Goal: Task Accomplishment & Management: Use online tool/utility

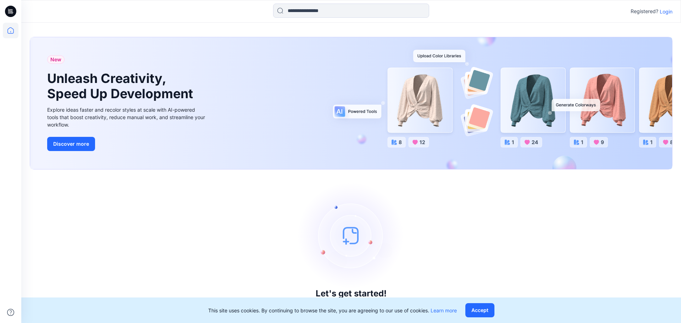
click at [666, 13] on p "Login" at bounding box center [666, 11] width 13 height 7
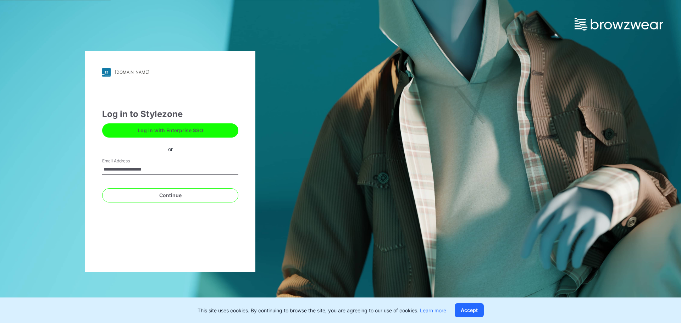
type input "**********"
click at [102, 188] on button "Continue" at bounding box center [170, 195] width 136 height 14
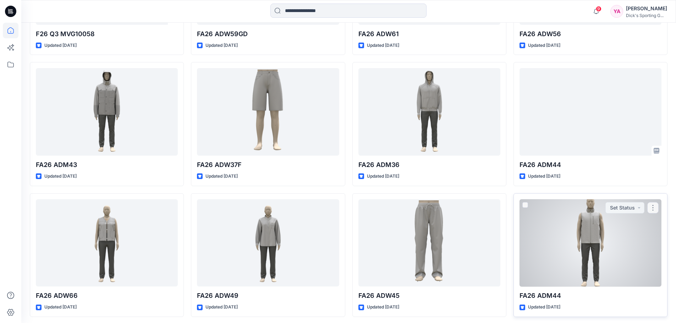
scroll to position [319, 0]
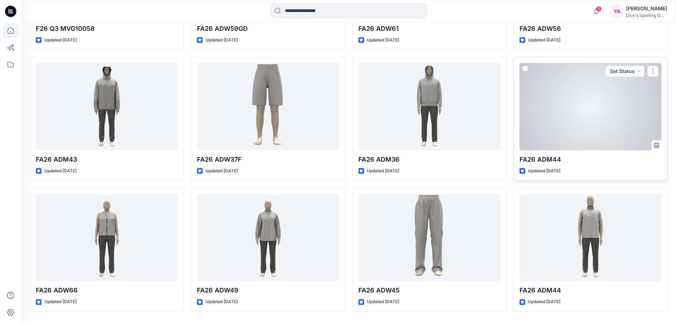
click at [586, 147] on div at bounding box center [590, 107] width 142 height 88
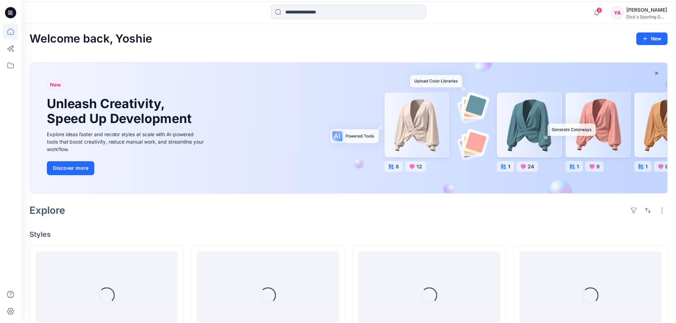
scroll to position [319, 0]
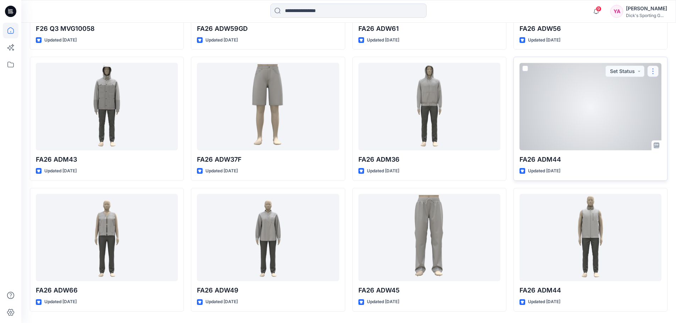
click at [654, 68] on button "button" at bounding box center [652, 71] width 11 height 11
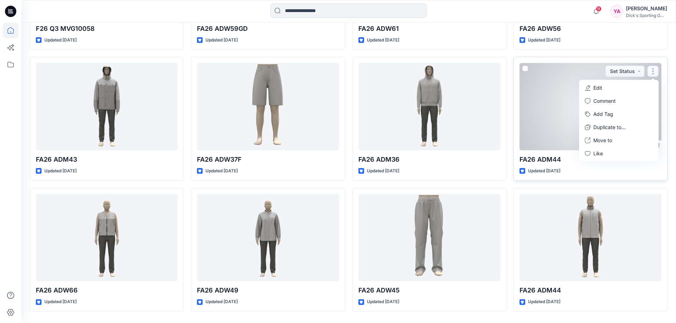
click at [523, 67] on span at bounding box center [525, 69] width 6 height 6
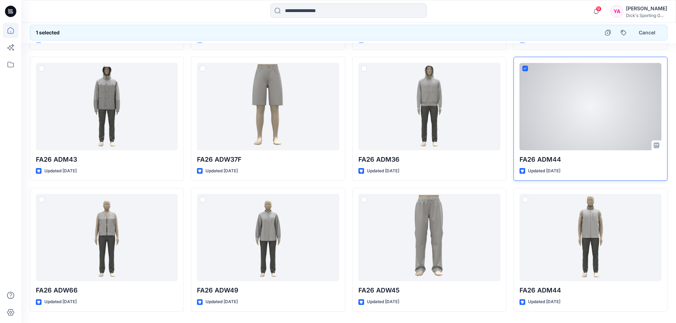
click at [575, 95] on div at bounding box center [590, 107] width 142 height 88
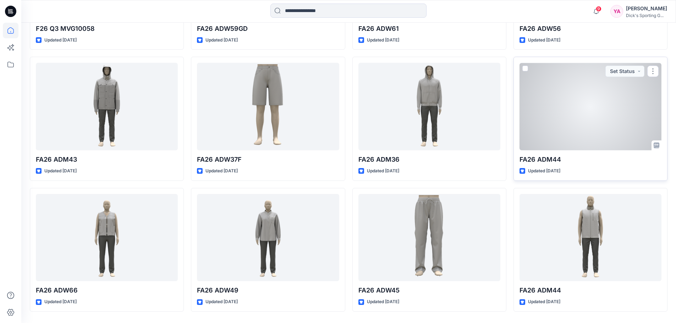
click at [607, 100] on div at bounding box center [590, 107] width 142 height 88
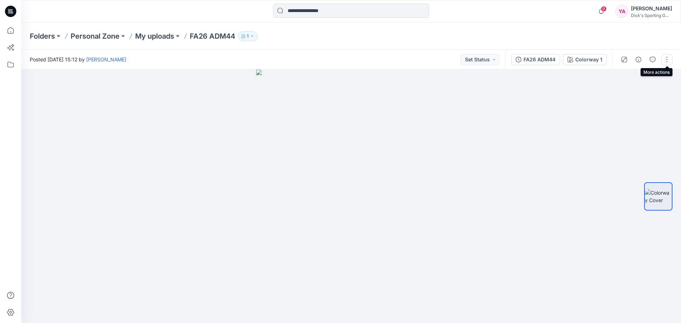
click at [667, 60] on button "button" at bounding box center [666, 59] width 11 height 11
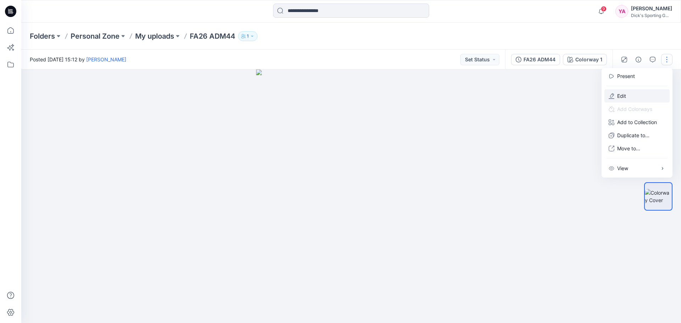
click at [619, 95] on p "Edit" at bounding box center [621, 95] width 9 height 7
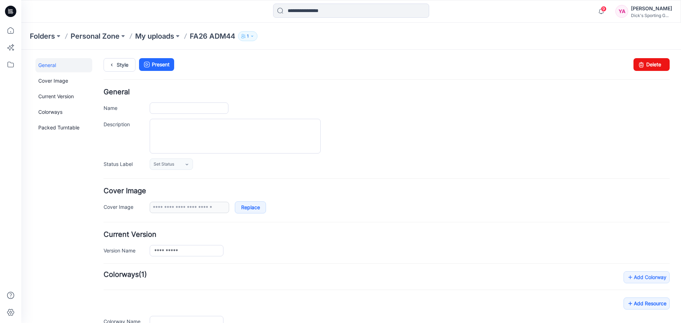
type input "**********"
click at [652, 64] on link "Delete" at bounding box center [652, 64] width 36 height 13
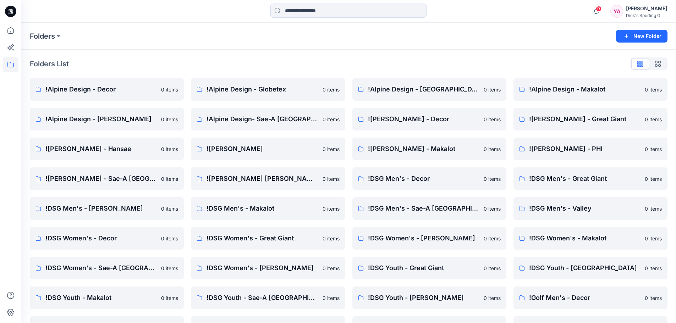
click at [101, 90] on p "!Alpine Design - Decor" at bounding box center [105, 89] width 121 height 10
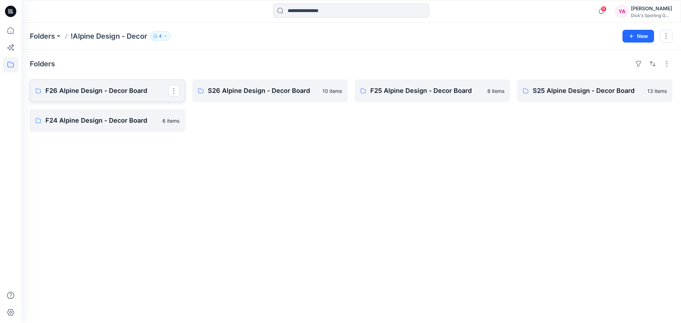
click at [114, 90] on p "F26 Alpine Design - Decor Board" at bounding box center [106, 91] width 123 height 10
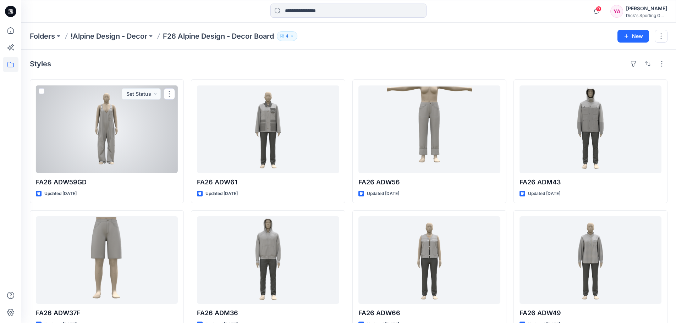
drag, startPoint x: 40, startPoint y: 89, endPoint x: 50, endPoint y: 91, distance: 9.7
click at [40, 89] on span at bounding box center [42, 91] width 6 height 6
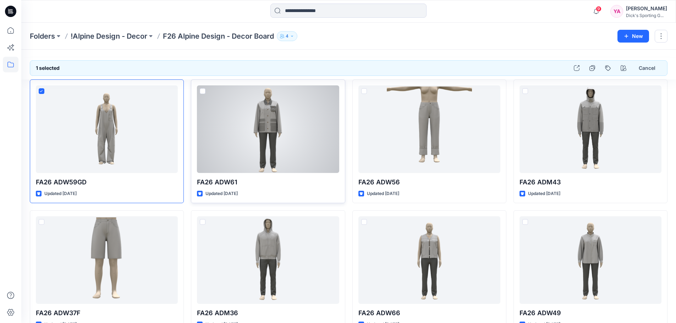
click at [204, 91] on span at bounding box center [203, 91] width 6 height 6
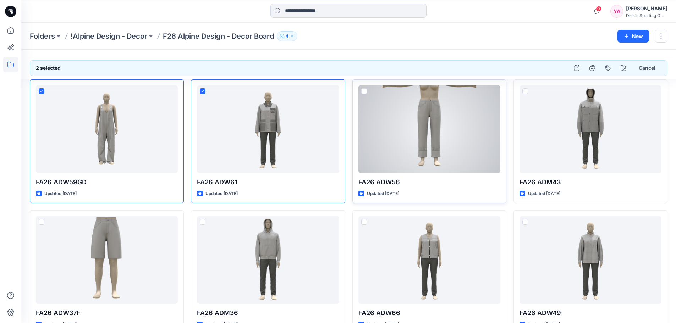
click at [365, 91] on span at bounding box center [364, 91] width 6 height 6
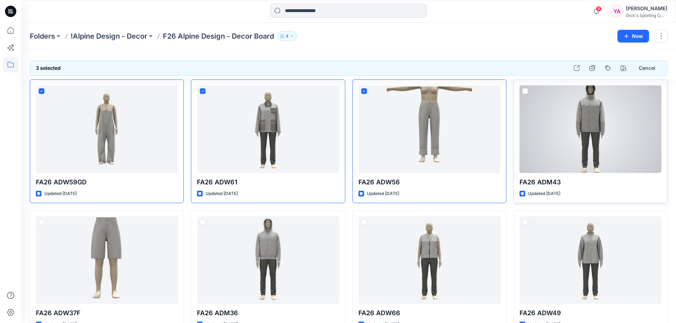
click at [525, 91] on span at bounding box center [525, 91] width 6 height 6
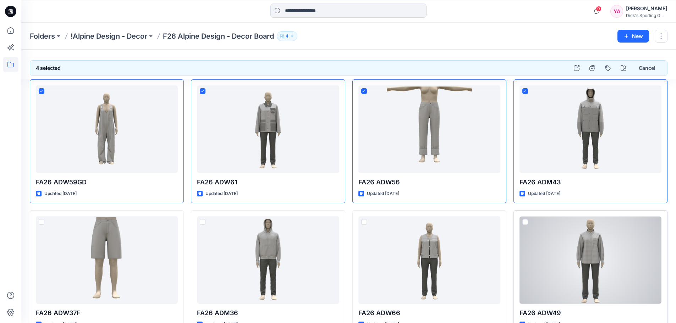
click at [525, 222] on span at bounding box center [525, 222] width 6 height 6
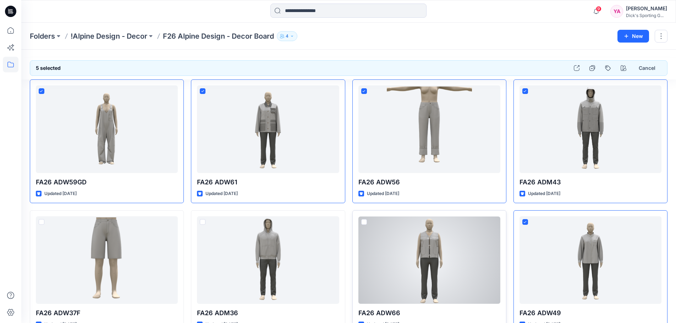
click at [362, 221] on span at bounding box center [364, 222] width 6 height 6
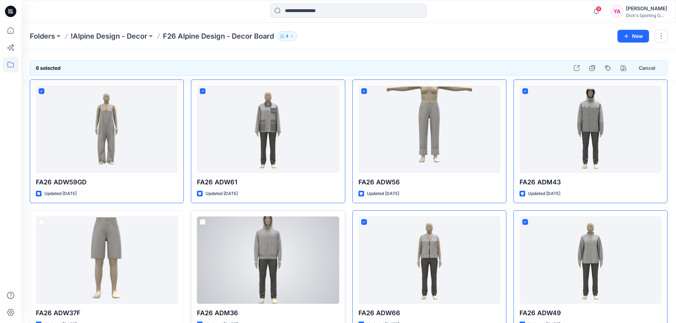
click at [203, 222] on span at bounding box center [203, 222] width 6 height 6
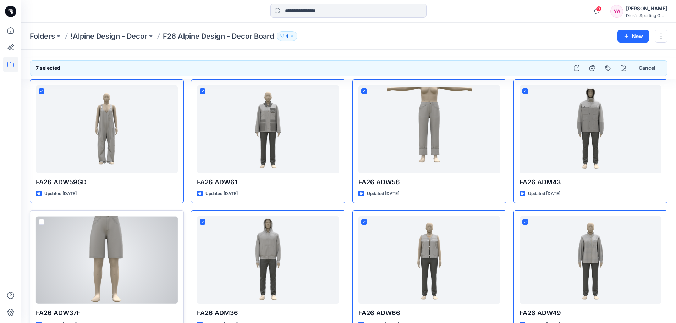
click at [42, 221] on span at bounding box center [42, 222] width 6 height 6
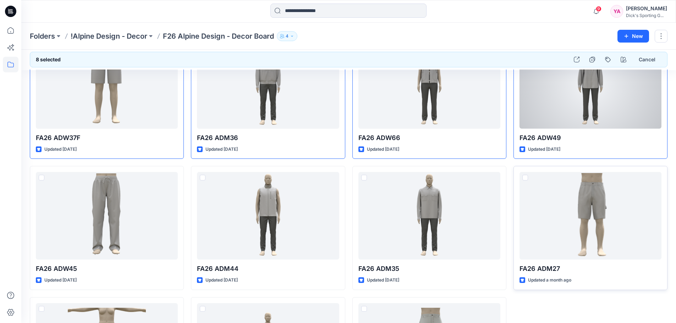
scroll to position [177, 0]
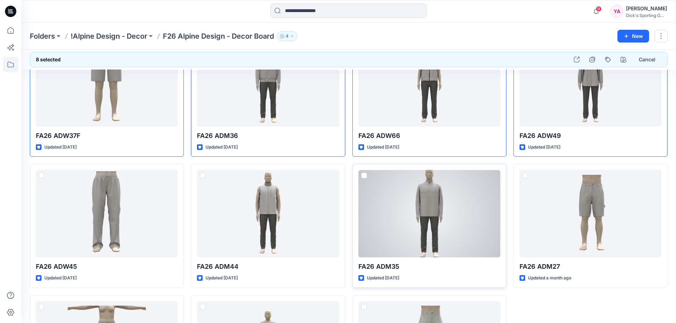
click at [365, 174] on span at bounding box center [364, 176] width 6 height 6
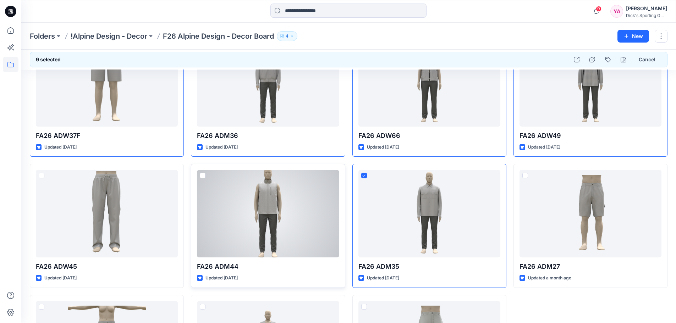
click at [203, 176] on span at bounding box center [203, 176] width 6 height 6
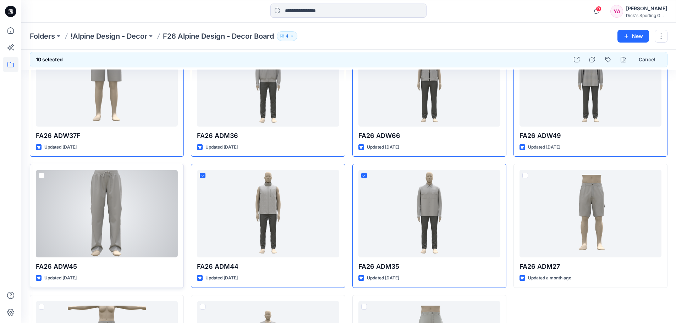
click at [39, 176] on span at bounding box center [42, 176] width 6 height 6
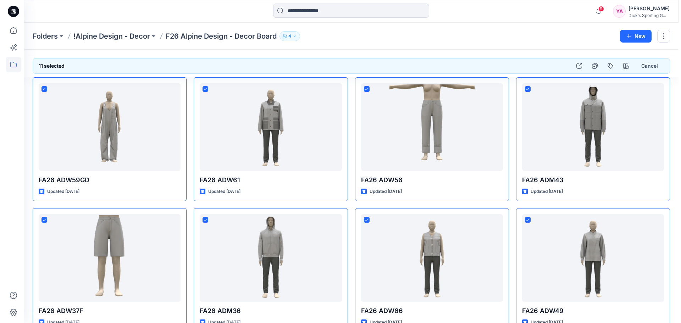
scroll to position [0, 0]
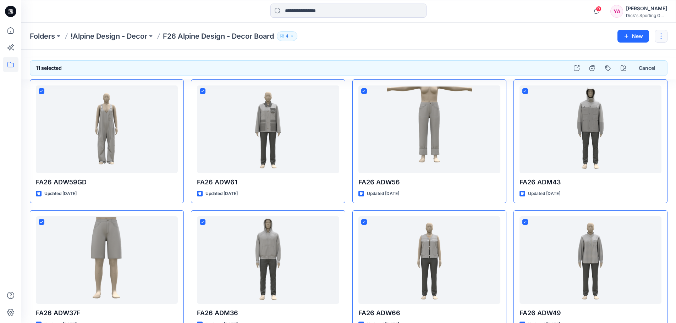
click at [661, 38] on button "button" at bounding box center [661, 36] width 13 height 13
click at [615, 68] on p "Duplicate to..." at bounding box center [618, 66] width 32 height 7
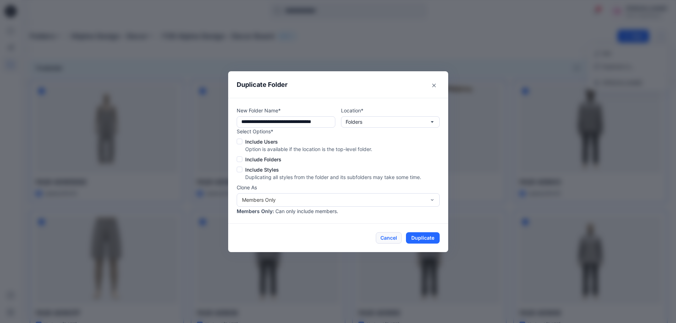
click at [390, 236] on button "Cancel" at bounding box center [389, 237] width 26 height 11
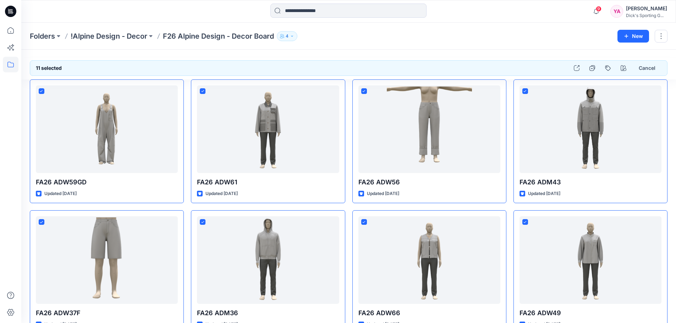
click at [505, 38] on div "Folders !Alpine Design - Decor F26 Alpine Design - Decor Board 4" at bounding box center [321, 36] width 582 height 10
click at [13, 48] on icon at bounding box center [11, 48] width 16 height 16
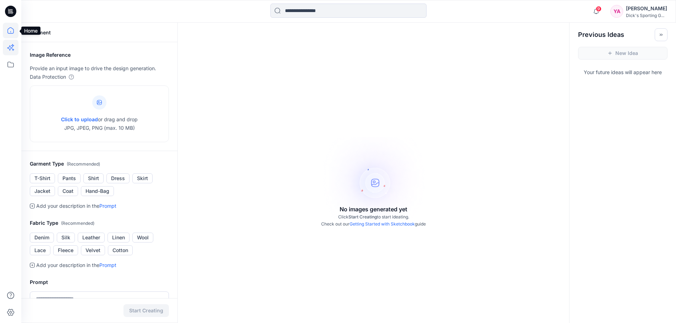
click at [12, 32] on icon at bounding box center [11, 31] width 16 height 16
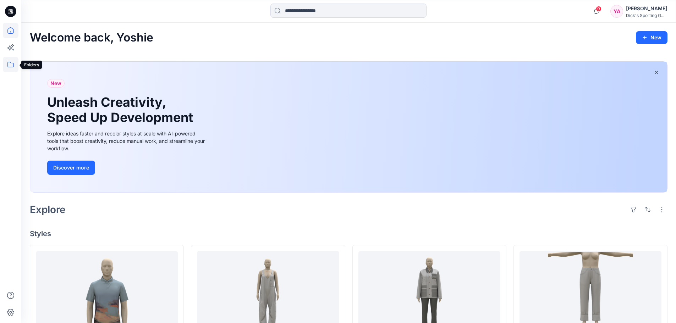
click at [12, 64] on icon at bounding box center [11, 65] width 16 height 16
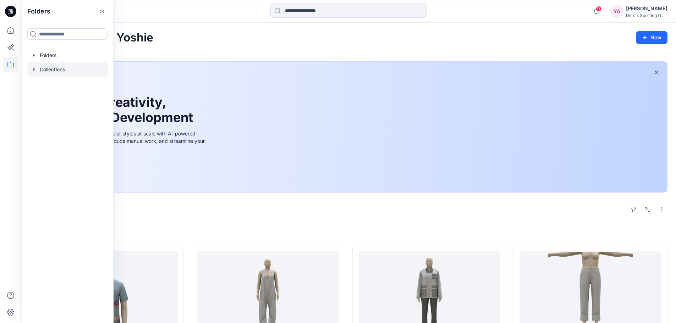
click at [55, 72] on div at bounding box center [67, 69] width 81 height 14
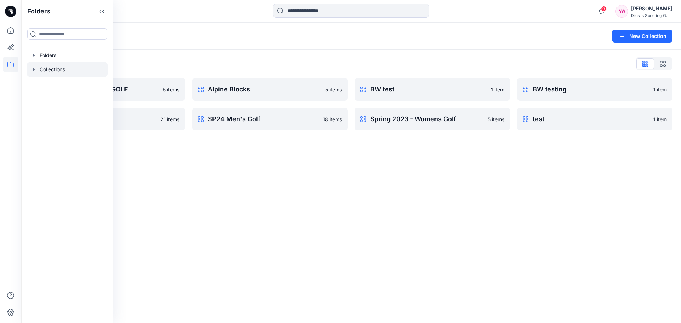
click at [469, 44] on div "Collections New Collection" at bounding box center [351, 36] width 660 height 27
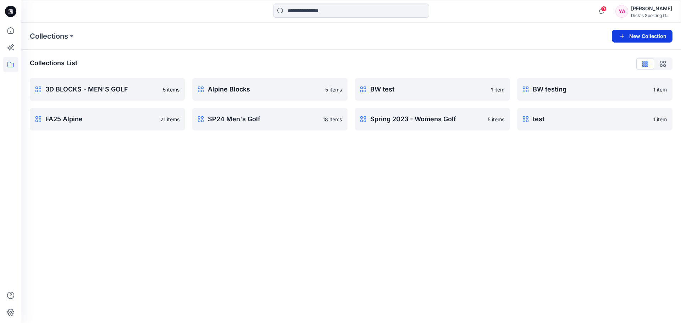
click at [633, 34] on button "New Collection" at bounding box center [642, 36] width 61 height 13
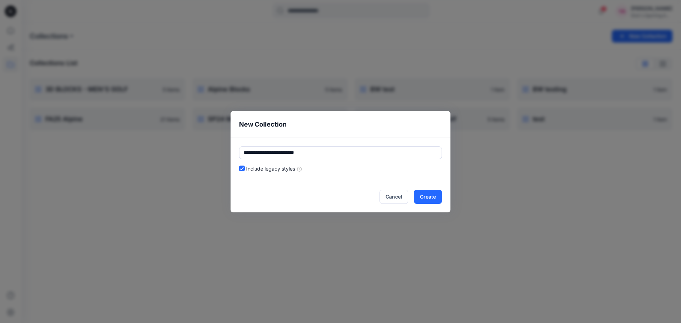
type input "**********"
click at [300, 169] on icon at bounding box center [300, 169] width 6 height 6
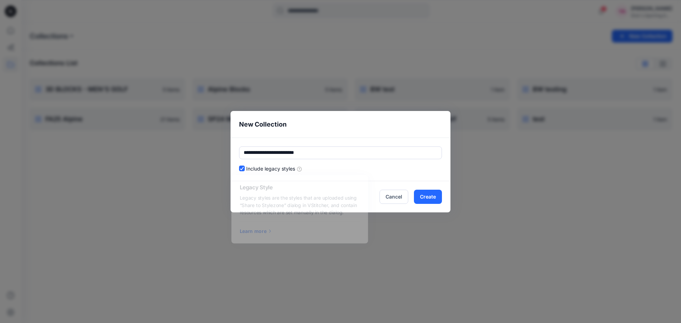
click at [419, 173] on div "**********" at bounding box center [341, 160] width 220 height 44
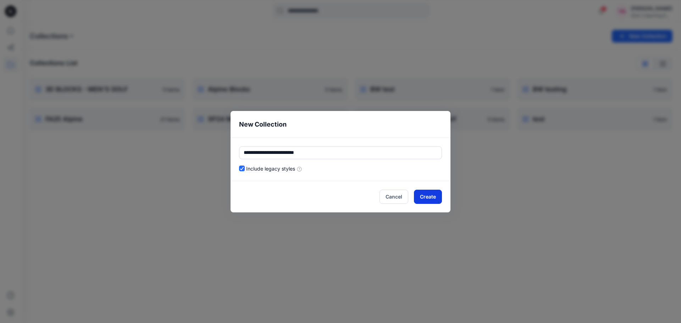
click at [431, 196] on button "Create" at bounding box center [428, 197] width 28 height 14
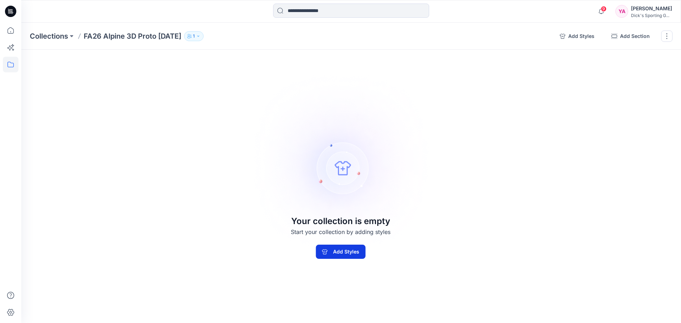
click at [338, 251] on button "Add Styles" at bounding box center [341, 252] width 50 height 14
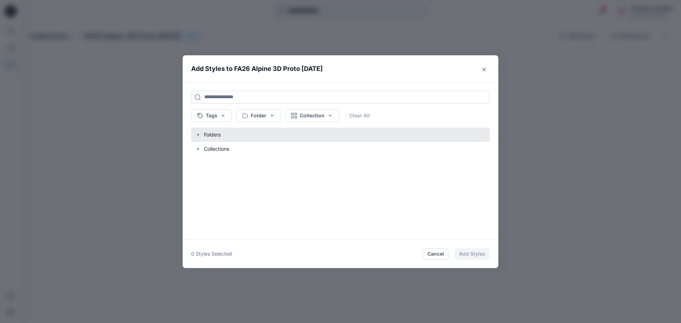
click at [206, 136] on button "button" at bounding box center [337, 135] width 306 height 14
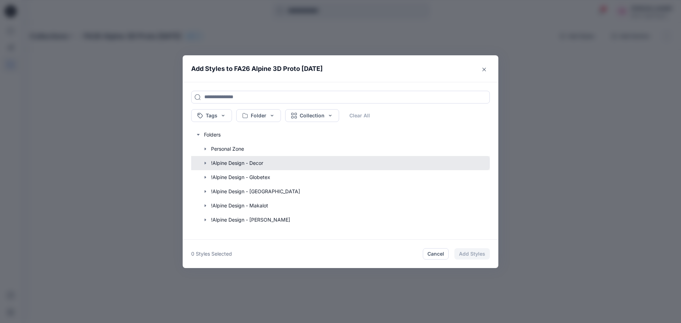
click at [235, 161] on button "button" at bounding box center [337, 163] width 306 height 14
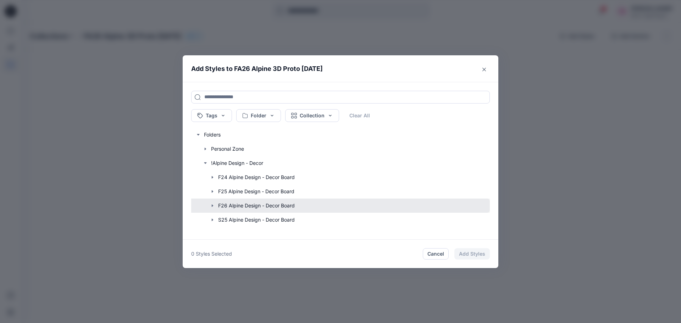
click at [248, 204] on button "button" at bounding box center [337, 206] width 306 height 14
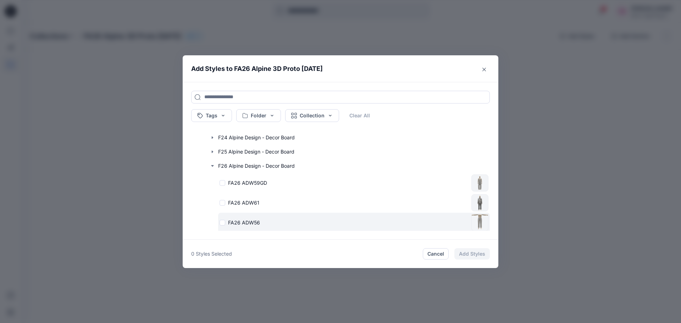
scroll to position [71, 0]
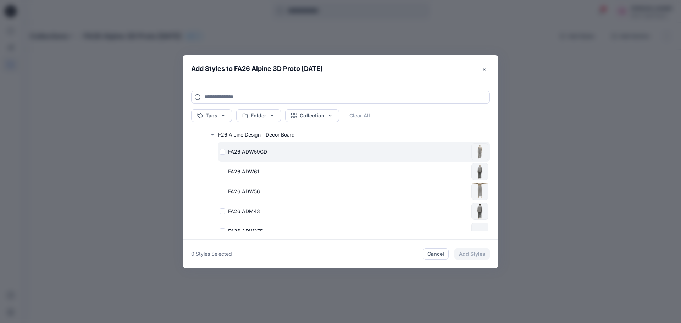
click at [221, 150] on div "FA26 ADW59GD" at bounding box center [344, 151] width 249 height 7
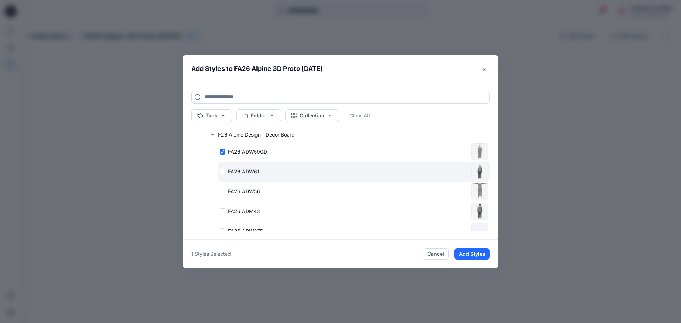
click at [222, 172] on div "FA26 ADW61" at bounding box center [344, 171] width 249 height 7
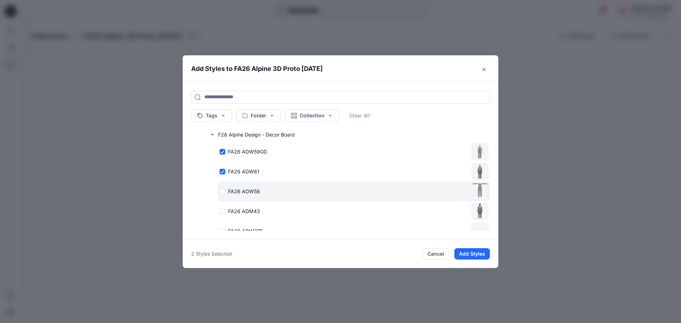
click at [224, 192] on div "FA26 ADW56" at bounding box center [344, 191] width 249 height 7
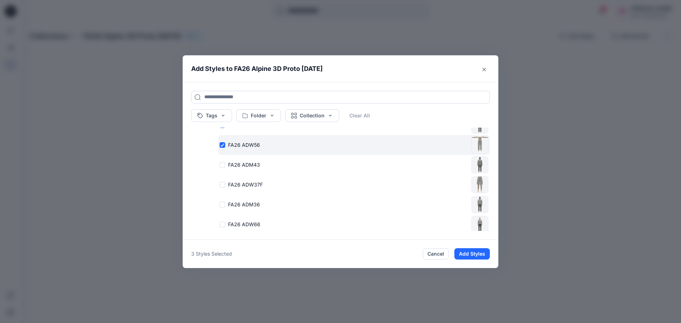
scroll to position [142, 0]
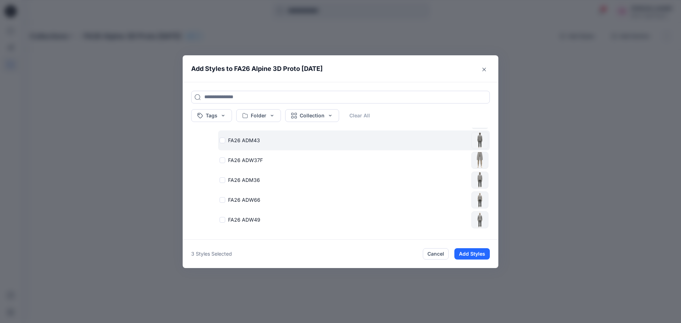
click at [224, 139] on div "FA26 ADM43" at bounding box center [344, 140] width 249 height 7
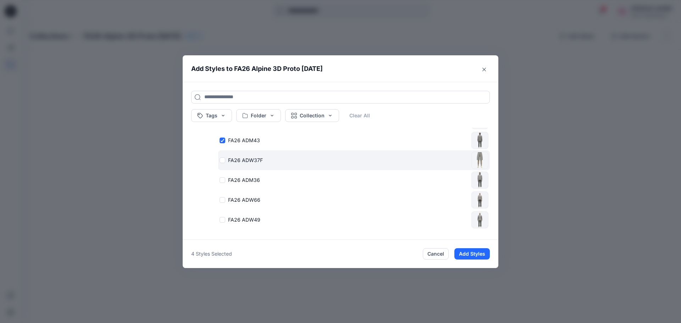
click at [222, 159] on div "FA26 ADW37F" at bounding box center [344, 159] width 249 height 7
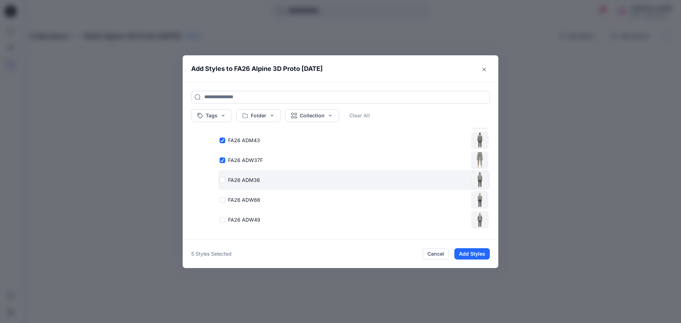
click at [221, 180] on div "FA26 ADM36" at bounding box center [344, 179] width 249 height 7
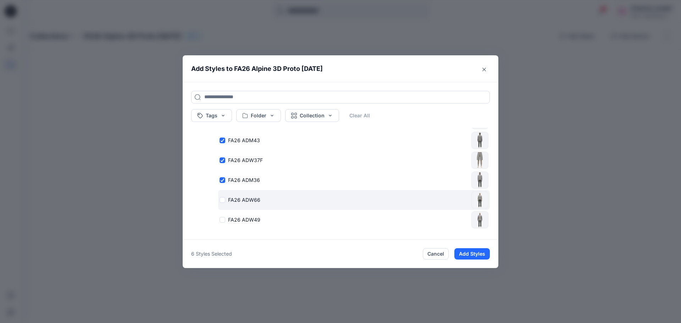
click at [222, 198] on div "FA26 ADW66" at bounding box center [344, 199] width 249 height 7
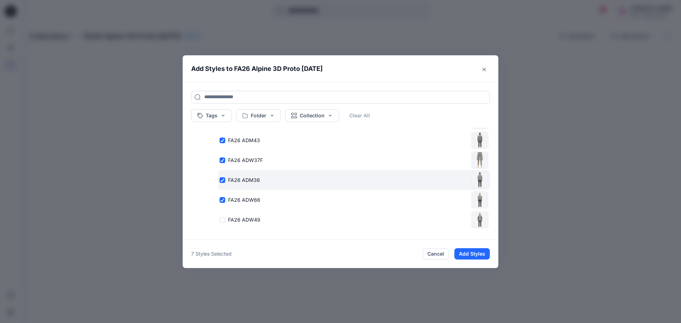
scroll to position [213, 0]
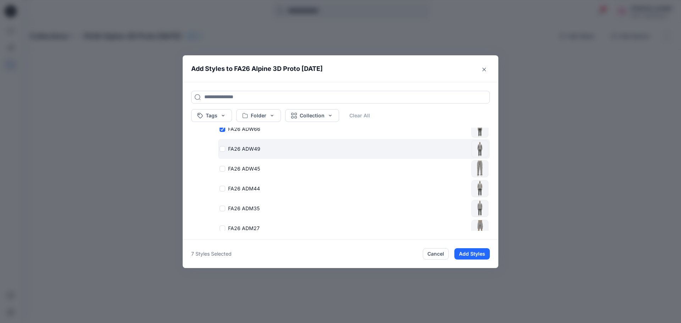
click at [221, 149] on div "FA26 ADW49" at bounding box center [344, 148] width 249 height 7
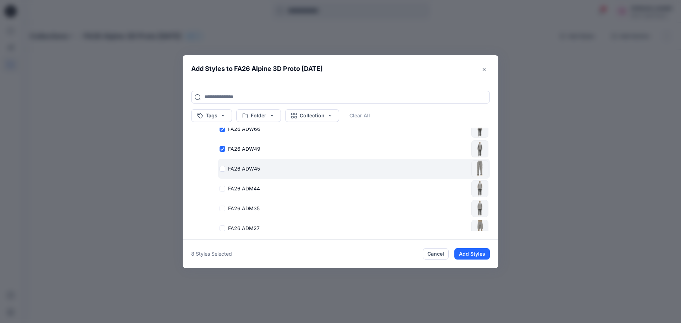
click at [222, 169] on div "FA26 ADW45" at bounding box center [344, 168] width 249 height 7
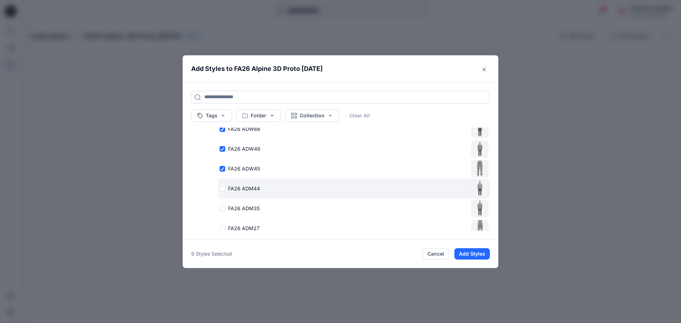
click at [223, 188] on div "FA26 ADM44" at bounding box center [344, 188] width 249 height 7
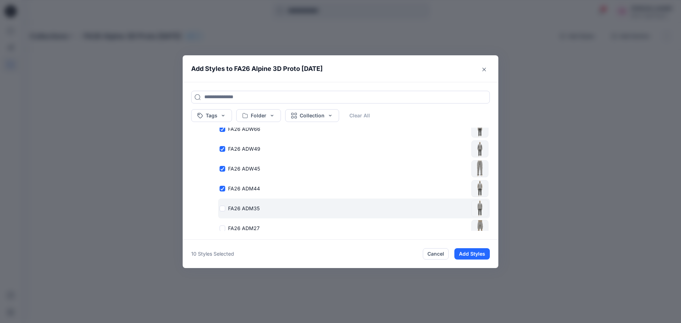
click at [225, 209] on div "FA26 ADM35" at bounding box center [344, 208] width 249 height 7
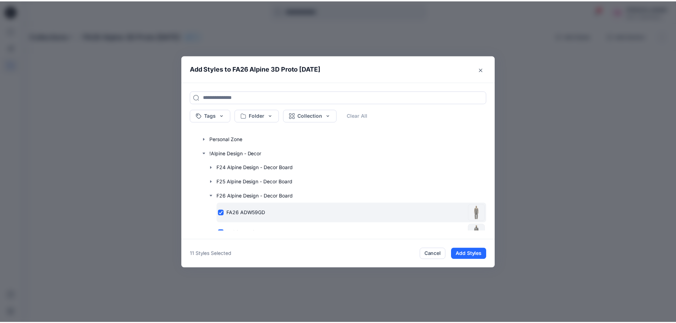
scroll to position [0, 0]
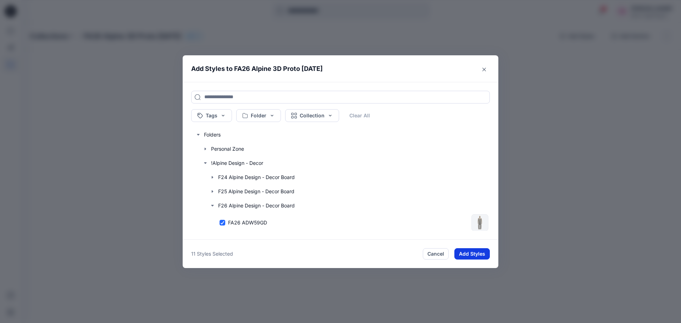
click at [472, 254] on button "Add Styles" at bounding box center [471, 253] width 35 height 11
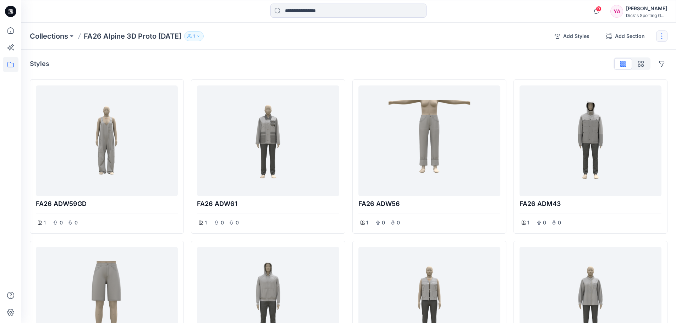
click at [660, 40] on button "button" at bounding box center [661, 36] width 11 height 11
click at [622, 85] on button "Present Collection" at bounding box center [627, 84] width 77 height 13
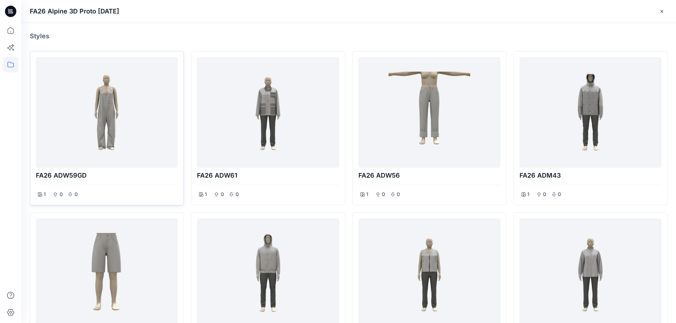
click at [134, 108] on div at bounding box center [107, 112] width 136 height 105
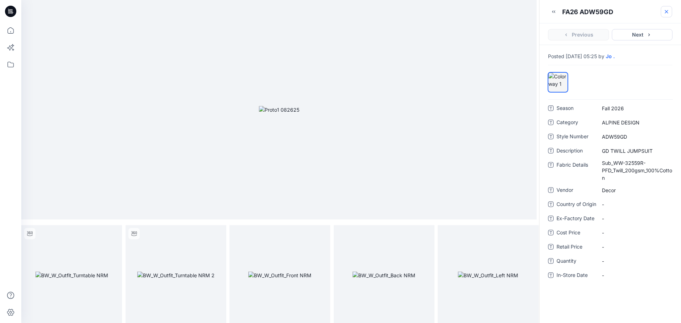
click at [666, 12] on icon "button" at bounding box center [667, 12] width 6 height 6
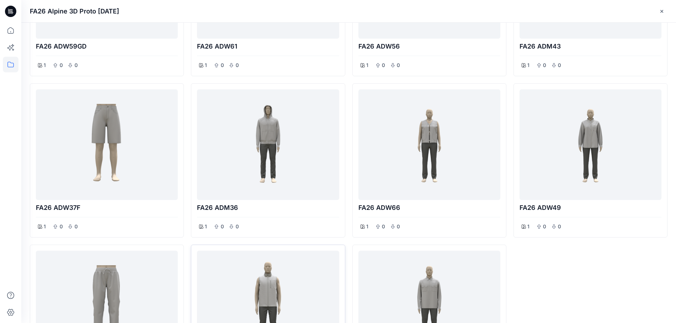
scroll to position [142, 0]
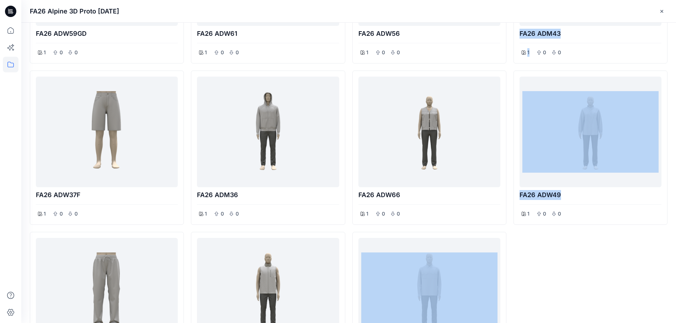
drag, startPoint x: 386, startPoint y: 274, endPoint x: 522, endPoint y: 260, distance: 136.6
click at [522, 260] on div "FA26 ADW59GD 1 0 0 FA26 ADW37F 1 0 0 FA26 ADW45 1 0 0 FA26 ADW61 1 0 0 FA26 ADM…" at bounding box center [349, 147] width 638 height 477
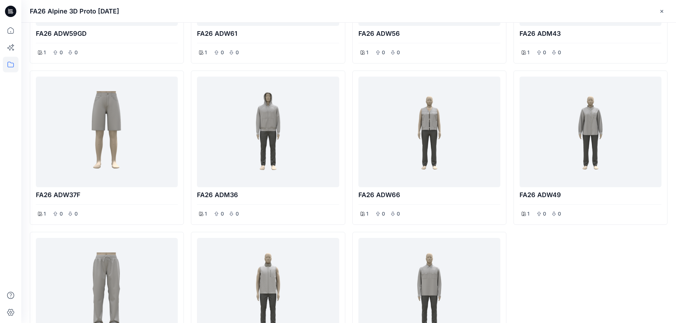
click at [552, 265] on div "FA26 ADM43 1 0 0 FA26 ADW49 1 0 0" at bounding box center [590, 147] width 154 height 477
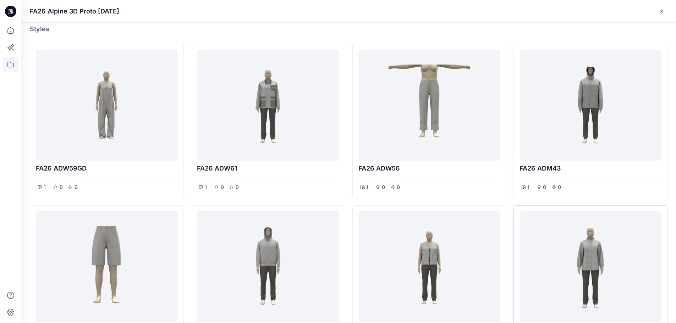
scroll to position [0, 0]
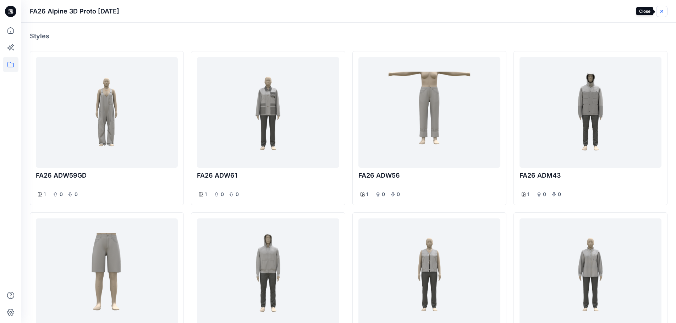
click at [660, 12] on icon "button" at bounding box center [662, 12] width 6 height 6
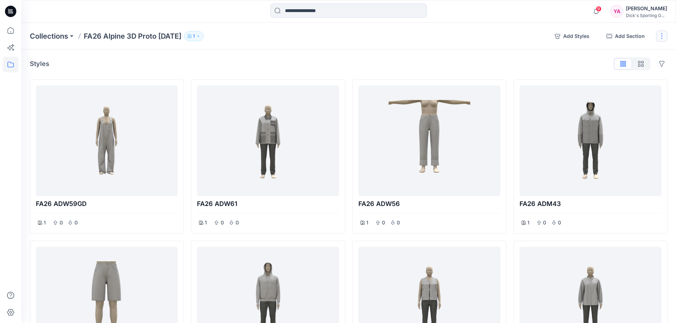
click at [660, 38] on button "button" at bounding box center [661, 36] width 11 height 11
click at [441, 56] on div "Styles Hide Legacy Styles FA26 ADW59GD 1 0 0 FA26 ADW37F 1 0 0 FA26 ADW45 1 0 0…" at bounding box center [348, 321] width 655 height 542
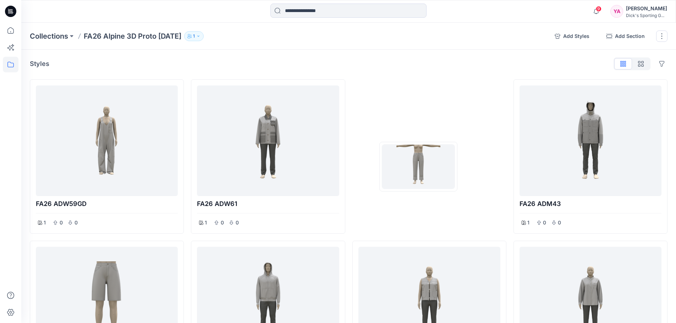
drag, startPoint x: 403, startPoint y: 171, endPoint x: 418, endPoint y: 167, distance: 15.3
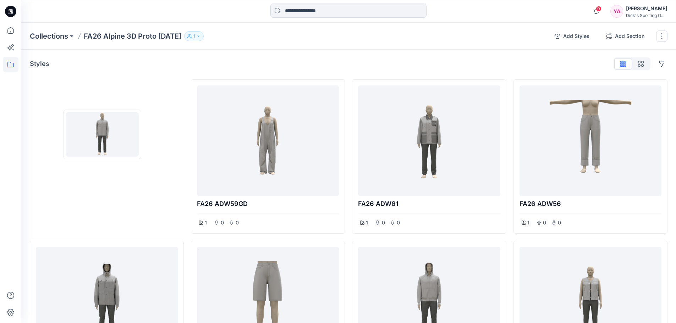
drag, startPoint x: 401, startPoint y: 241, endPoint x: 102, endPoint y: 134, distance: 317.0
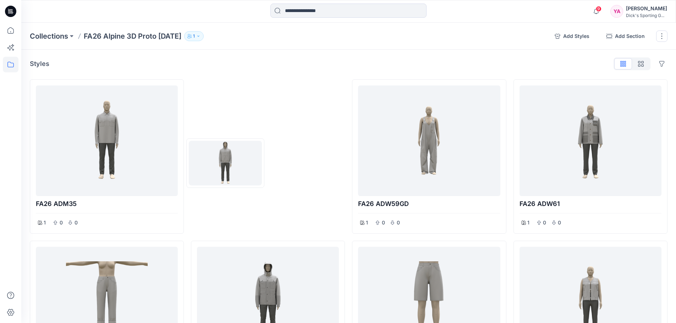
drag, startPoint x: 379, startPoint y: 273, endPoint x: 225, endPoint y: 163, distance: 189.3
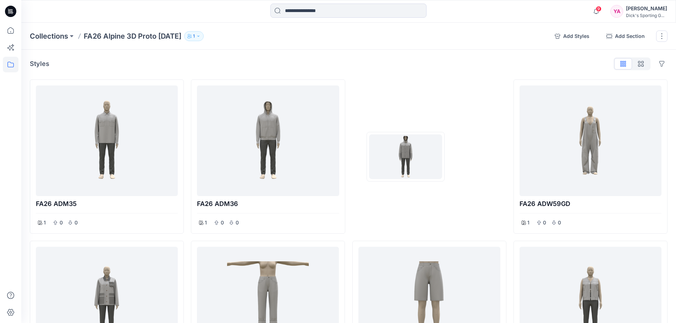
drag, startPoint x: 283, startPoint y: 267, endPoint x: 406, endPoint y: 157, distance: 164.3
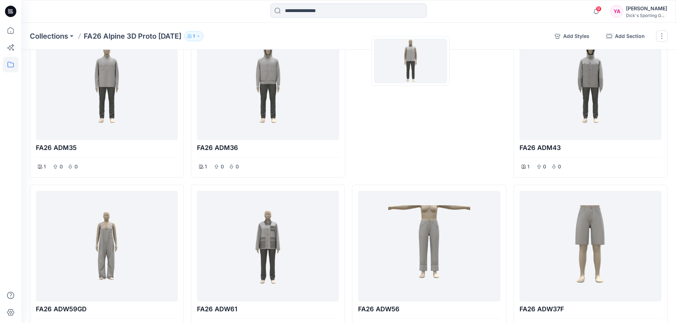
scroll to position [55, 0]
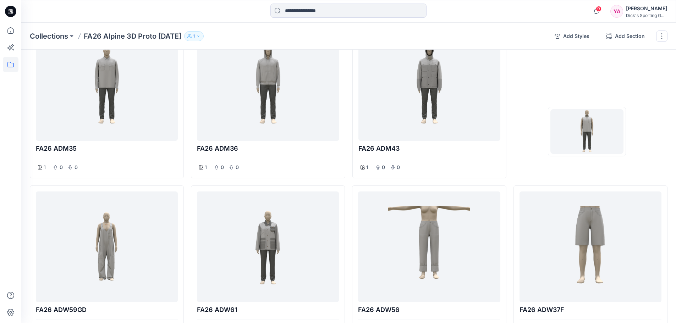
drag, startPoint x: 464, startPoint y: 287, endPoint x: 586, endPoint y: 132, distance: 197.8
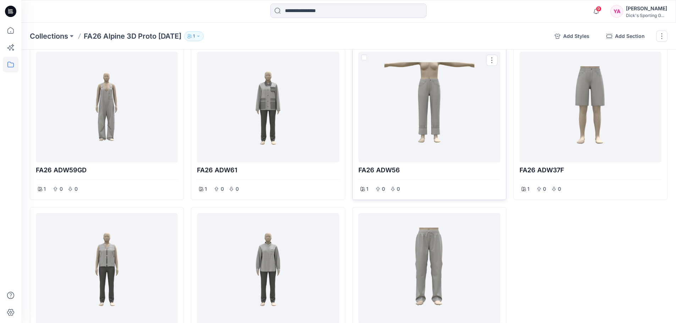
scroll to position [197, 0]
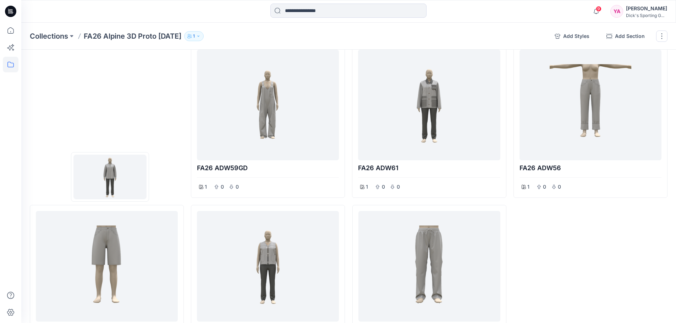
drag, startPoint x: 301, startPoint y: 253, endPoint x: 110, endPoint y: 177, distance: 205.8
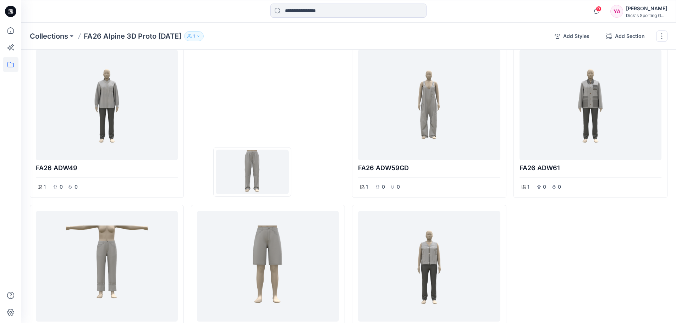
drag, startPoint x: 390, startPoint y: 270, endPoint x: 252, endPoint y: 172, distance: 169.5
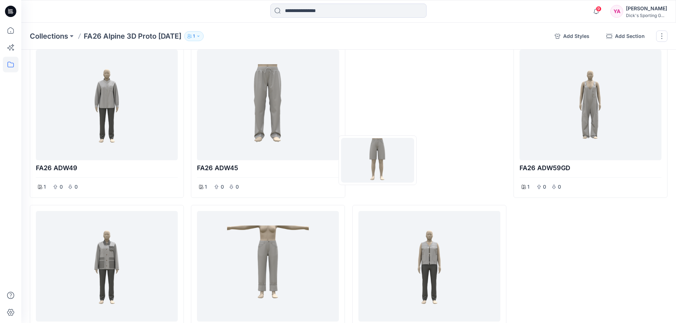
drag, startPoint x: 309, startPoint y: 259, endPoint x: 377, endPoint y: 160, distance: 120.3
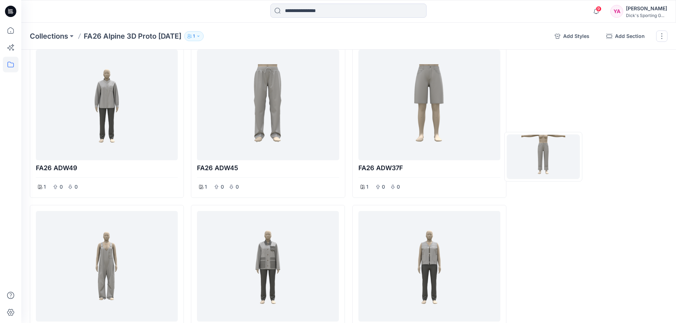
drag, startPoint x: 302, startPoint y: 249, endPoint x: 543, endPoint y: 157, distance: 258.0
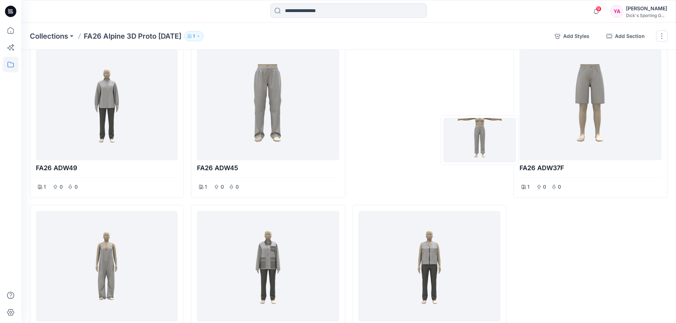
drag, startPoint x: 553, startPoint y: 152, endPoint x: 479, endPoint y: 140, distance: 75.1
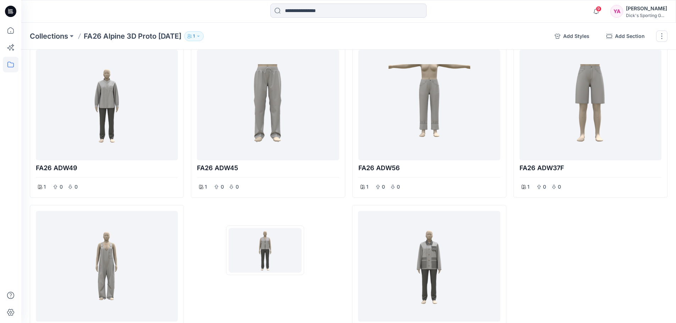
drag, startPoint x: 385, startPoint y: 256, endPoint x: 259, endPoint y: 250, distance: 126.4
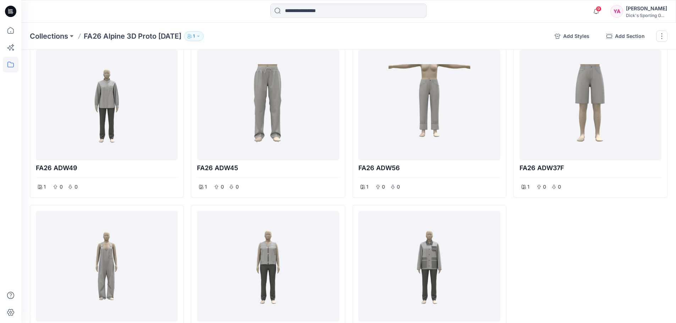
click at [556, 252] on div "FA26 ADM44 1 0 0 FA26 ADW37F 1 0 0" at bounding box center [590, 120] width 154 height 477
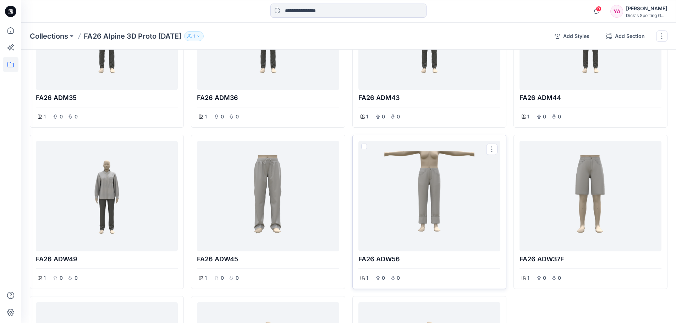
scroll to position [106, 0]
